Goal: Transaction & Acquisition: Book appointment/travel/reservation

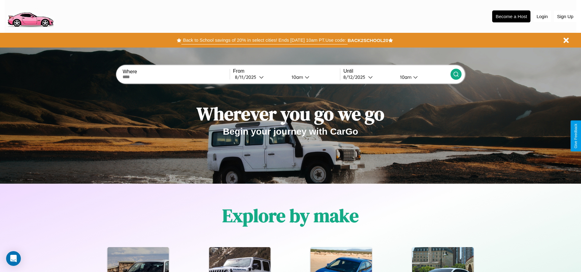
click at [264, 40] on button "Back to School savings of 20% in select cities! Ends 9/1 at 10am PT. Use code:" at bounding box center [264, 40] width 166 height 9
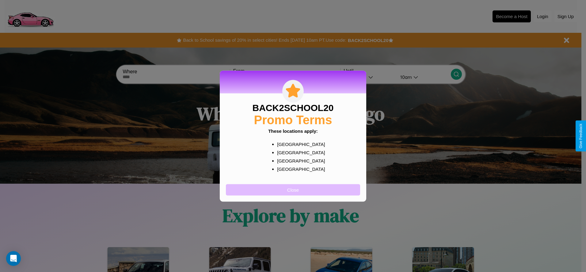
click at [293, 189] on button "Close" at bounding box center [293, 189] width 134 height 11
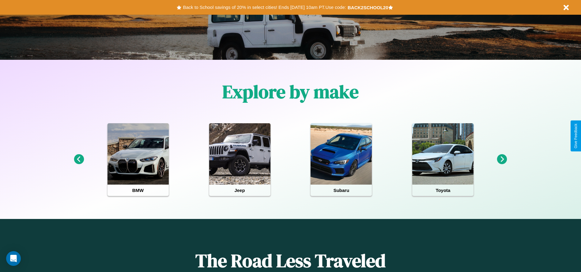
scroll to position [127, 0]
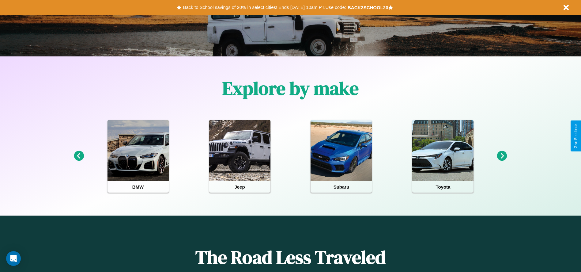
click at [79, 156] on icon at bounding box center [79, 156] width 10 height 10
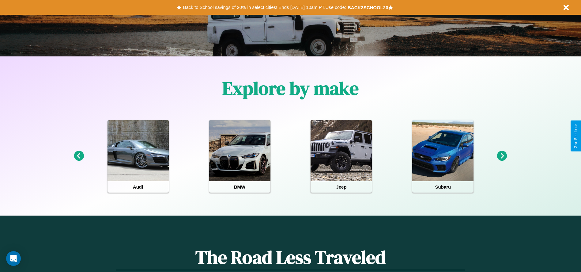
click at [502, 156] on icon at bounding box center [502, 156] width 10 height 10
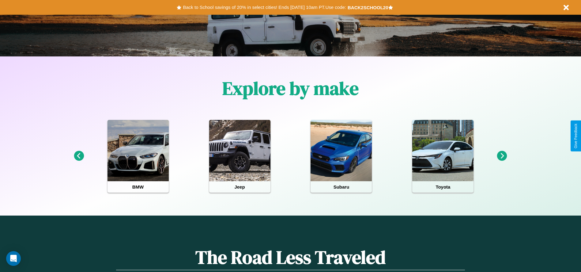
click at [502, 156] on icon at bounding box center [502, 156] width 10 height 10
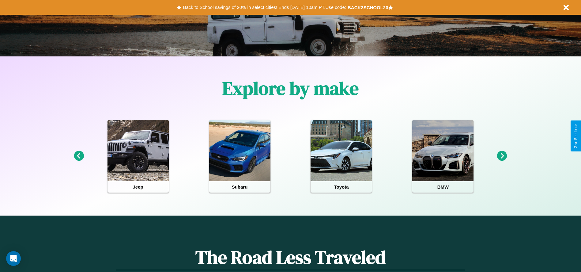
click at [502, 156] on icon at bounding box center [502, 156] width 10 height 10
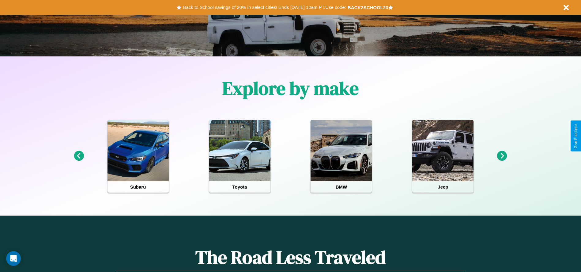
click at [79, 156] on icon at bounding box center [79, 156] width 10 height 10
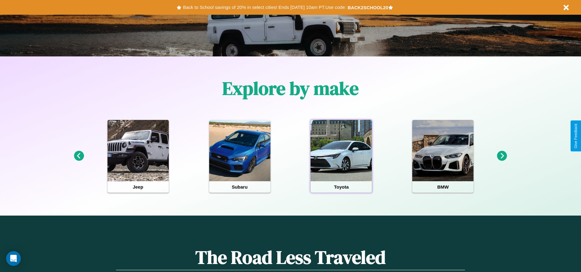
click at [341, 156] on div at bounding box center [341, 150] width 61 height 61
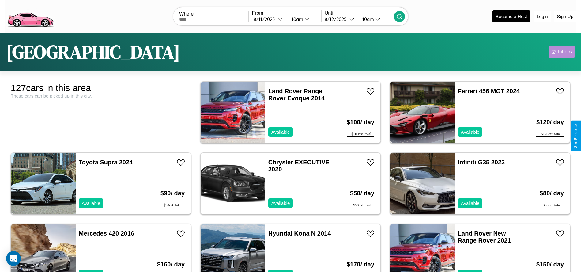
click at [562, 52] on div "Filters" at bounding box center [565, 52] width 14 height 6
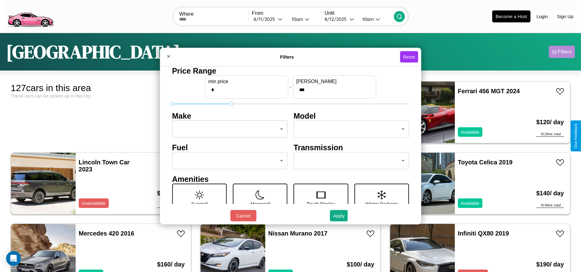
type input "***"
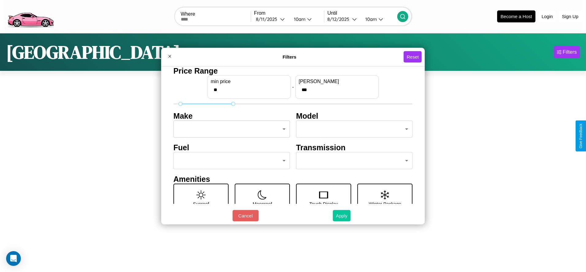
type input "**"
click at [341, 215] on button "Apply" at bounding box center [342, 215] width 18 height 11
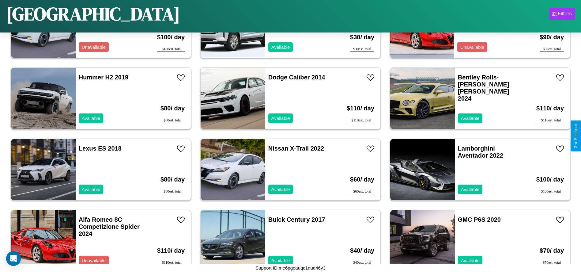
scroll to position [1205, 0]
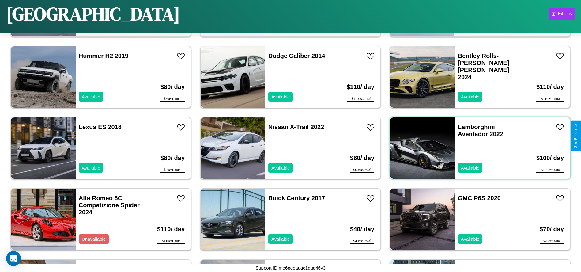
click at [476, 148] on div "Lamborghini Aventador 2022 Available" at bounding box center [490, 147] width 71 height 61
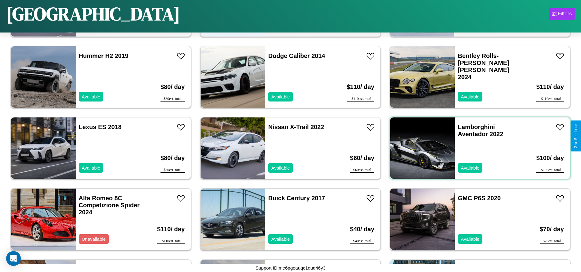
click at [476, 148] on div "Lamborghini Aventador 2022 Available" at bounding box center [490, 147] width 71 height 61
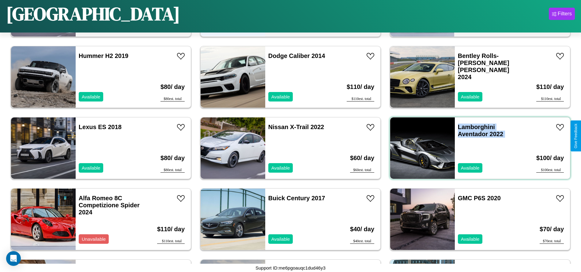
click at [476, 148] on div "Lamborghini Aventador 2022 Available" at bounding box center [490, 147] width 71 height 61
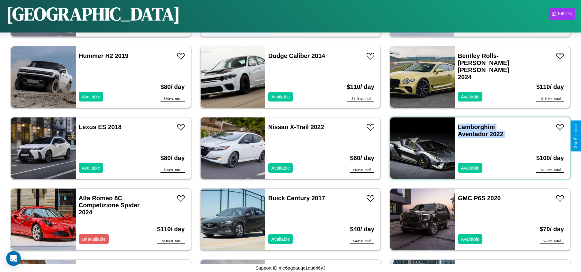
click at [476, 148] on div "Lamborghini Aventador 2022 Available" at bounding box center [490, 147] width 71 height 61
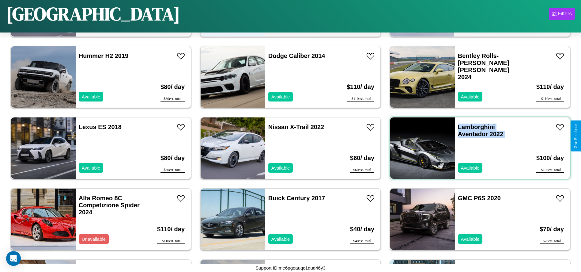
click at [476, 148] on div "Lamborghini Aventador 2022 Available" at bounding box center [490, 147] width 71 height 61
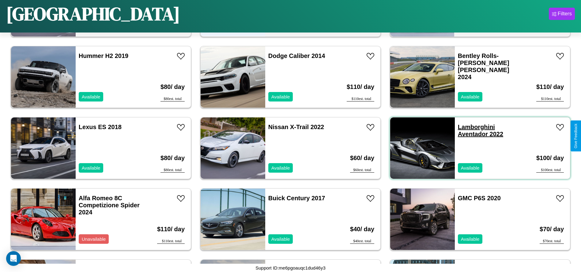
click at [473, 127] on link "Lamborghini Aventador 2022" at bounding box center [480, 130] width 45 height 14
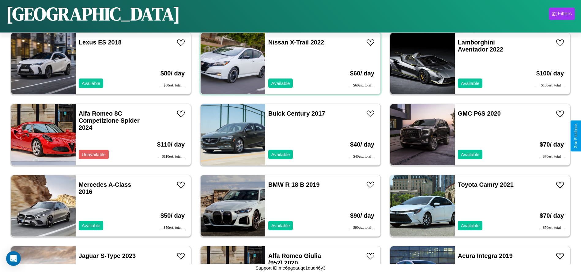
scroll to position [1345, 0]
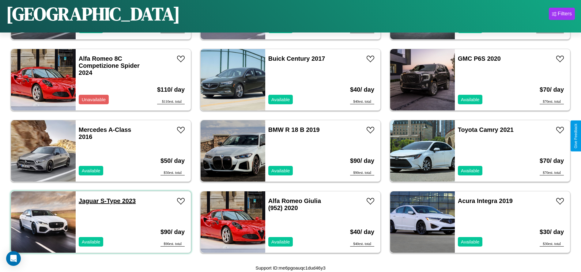
click at [88, 201] on link "Jaguar S-Type 2023" at bounding box center [107, 200] width 57 height 7
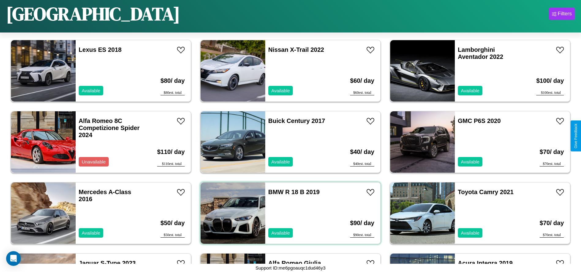
scroll to position [1205, 0]
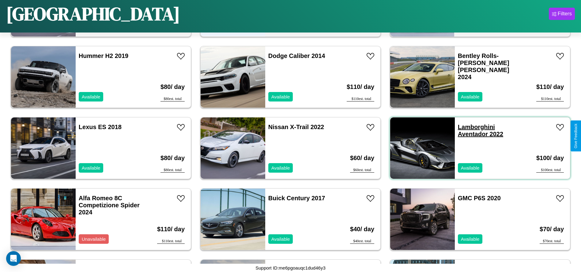
click at [473, 127] on link "Lamborghini Aventador 2022" at bounding box center [480, 130] width 45 height 14
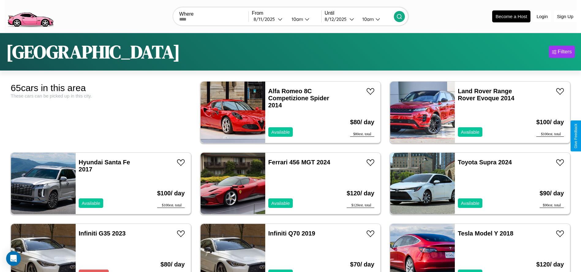
scroll to position [68, 0]
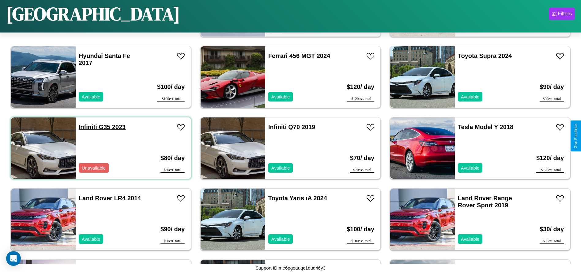
click at [87, 127] on link "Infiniti G35 2023" at bounding box center [102, 126] width 47 height 7
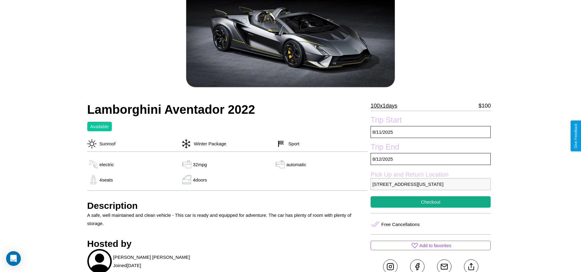
scroll to position [172, 0]
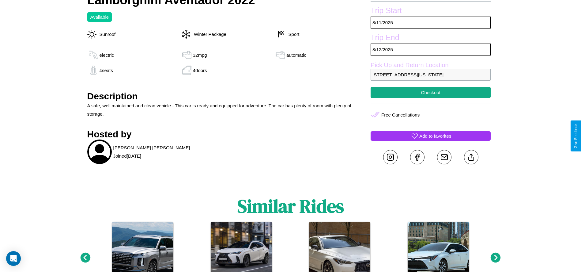
click at [431, 136] on p "Add to favorites" at bounding box center [435, 136] width 32 height 8
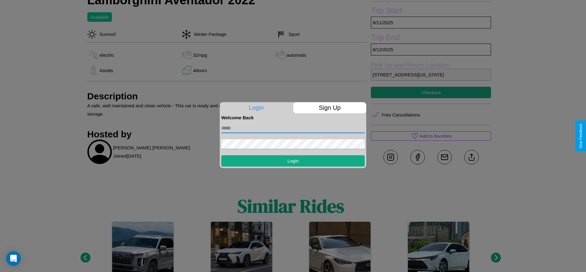
click at [293, 128] on input "text" at bounding box center [292, 128] width 143 height 10
type input "**********"
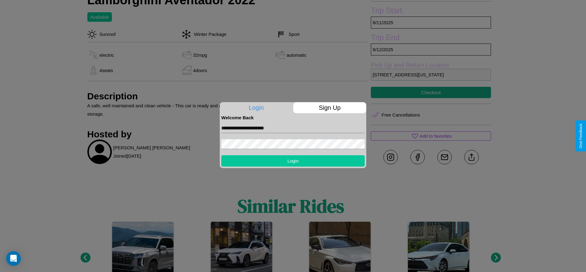
click at [293, 161] on button "Login" at bounding box center [292, 160] width 143 height 11
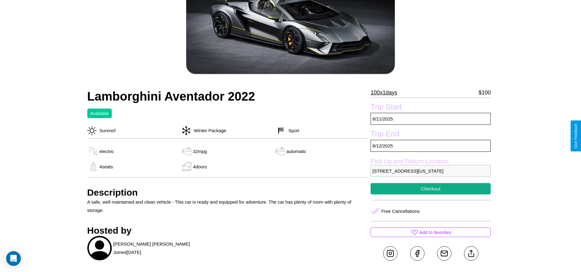
scroll to position [194, 0]
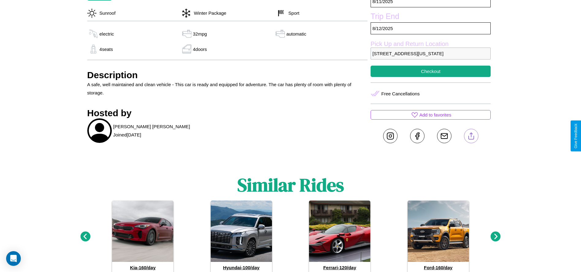
click at [471, 136] on line at bounding box center [471, 135] width 0 height 4
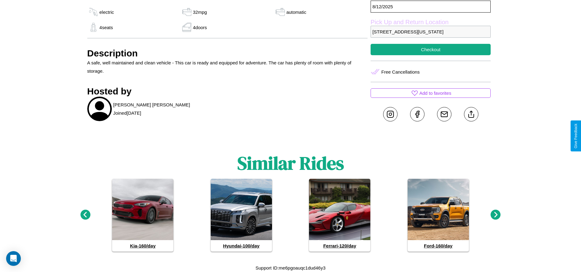
click at [496, 215] on icon at bounding box center [496, 215] width 10 height 10
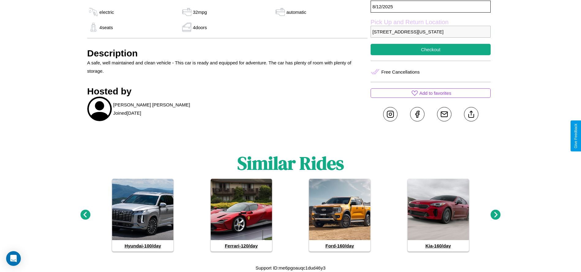
click at [496, 215] on icon at bounding box center [496, 215] width 10 height 10
